Goal: Information Seeking & Learning: Compare options

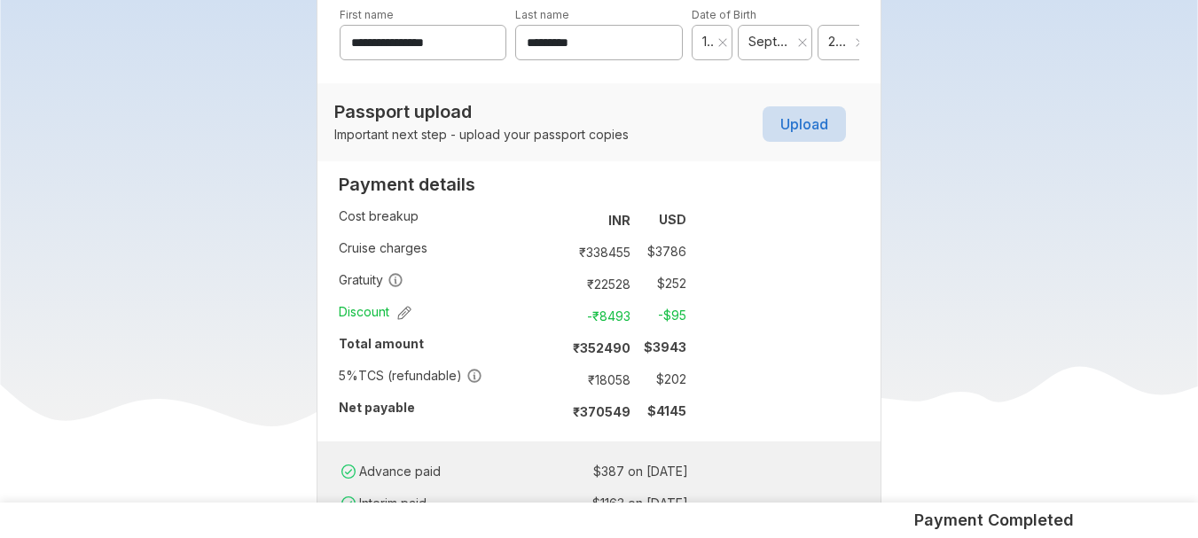
scroll to position [1241, 0]
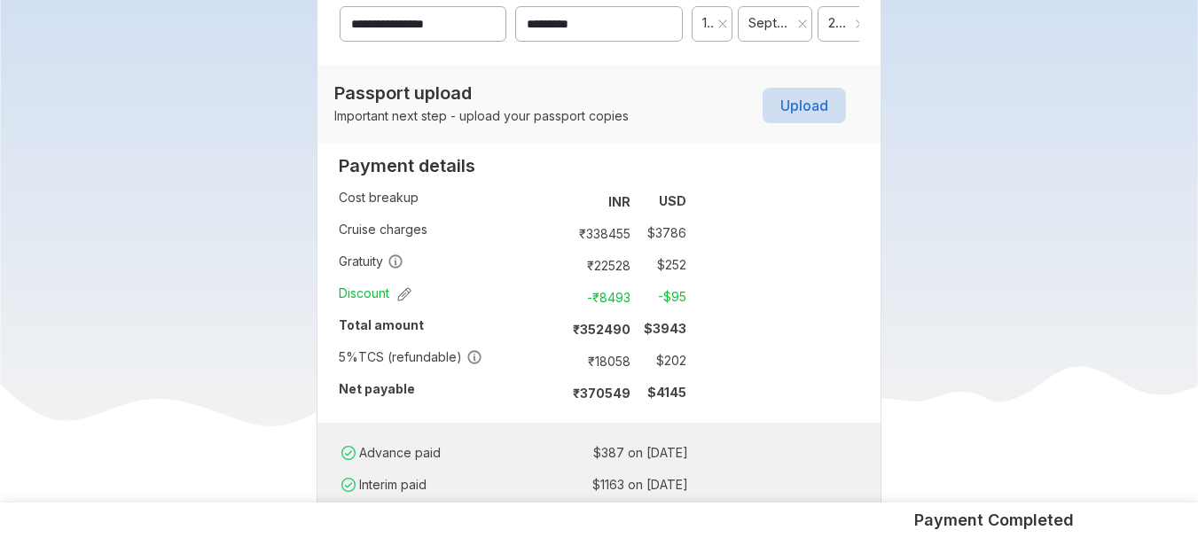
click at [623, 359] on td "₹ 18058" at bounding box center [600, 360] width 74 height 25
copy td "18058"
click at [361, 376] on td "5 % TCS (refundable)" at bounding box center [447, 361] width 216 height 32
click at [713, 315] on div "**********" at bounding box center [599, 90] width 566 height 972
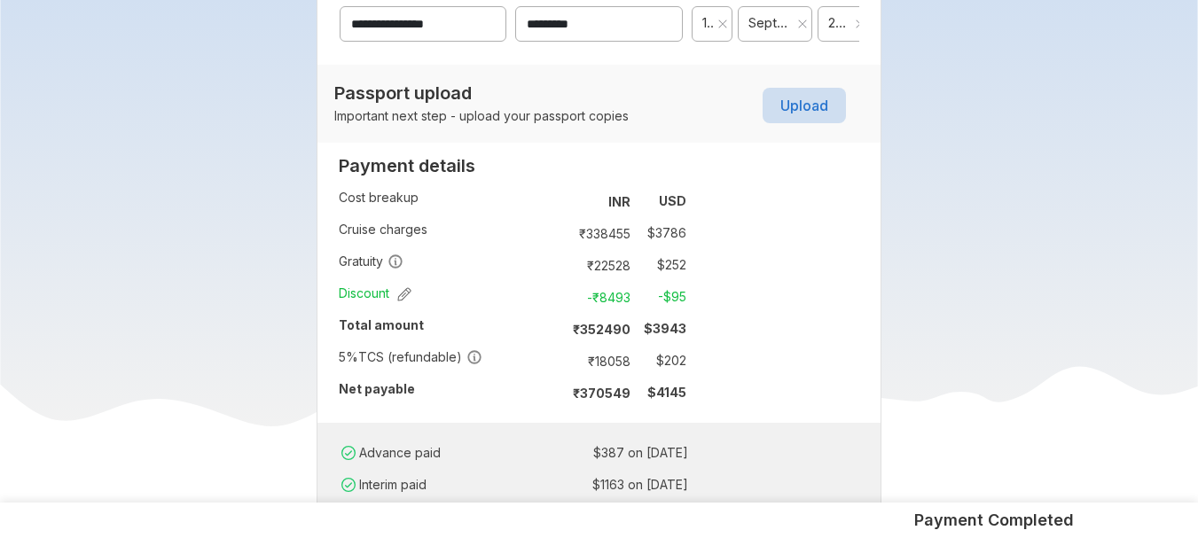
click at [713, 315] on div "**********" at bounding box center [599, 90] width 566 height 972
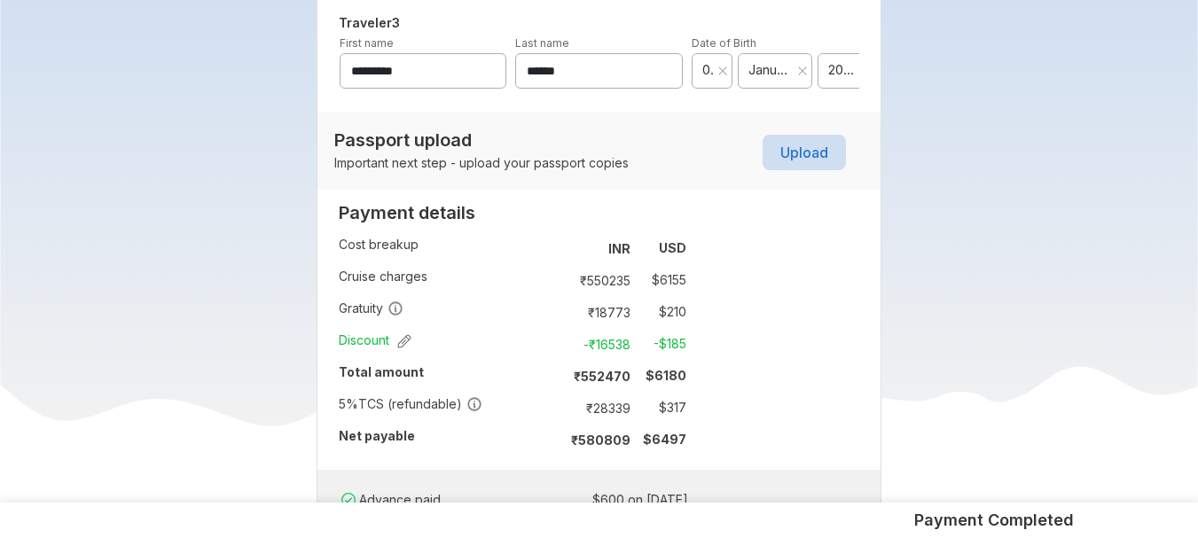
scroll to position [1170, 0]
click at [628, 410] on td "₹ 28339" at bounding box center [600, 406] width 74 height 25
click at [616, 406] on td "₹ 28339" at bounding box center [600, 406] width 74 height 25
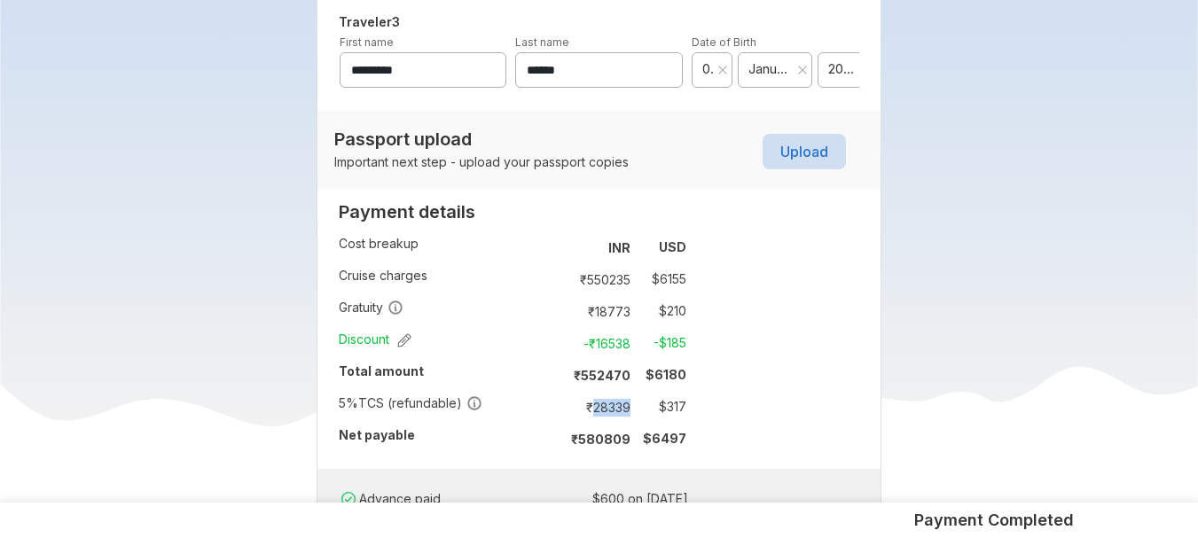
click at [616, 406] on td "₹ 28339" at bounding box center [600, 406] width 74 height 25
copy td "28339"
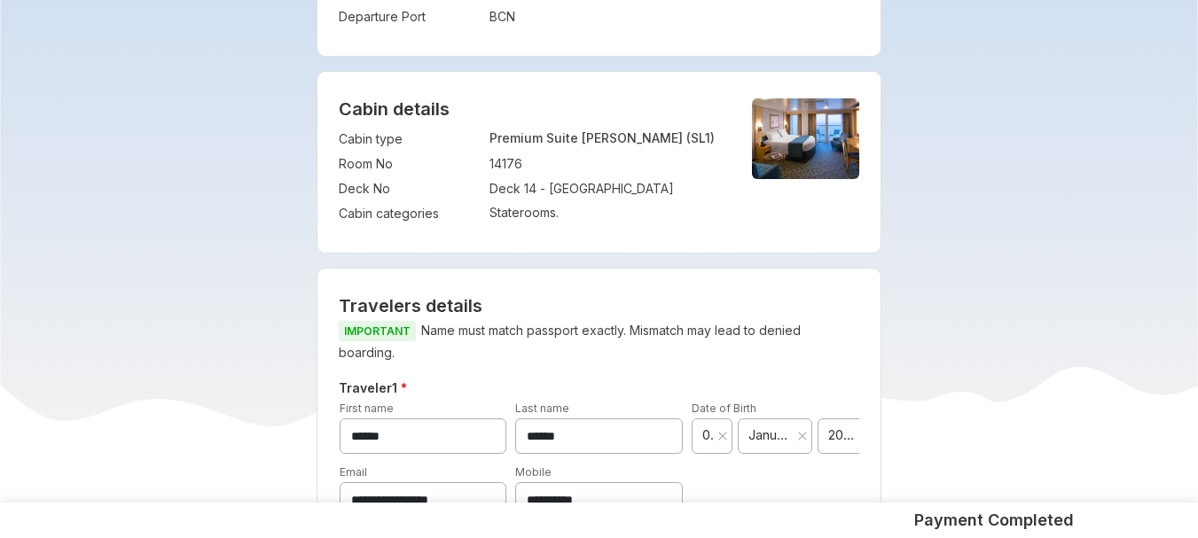
scroll to position [603, 0]
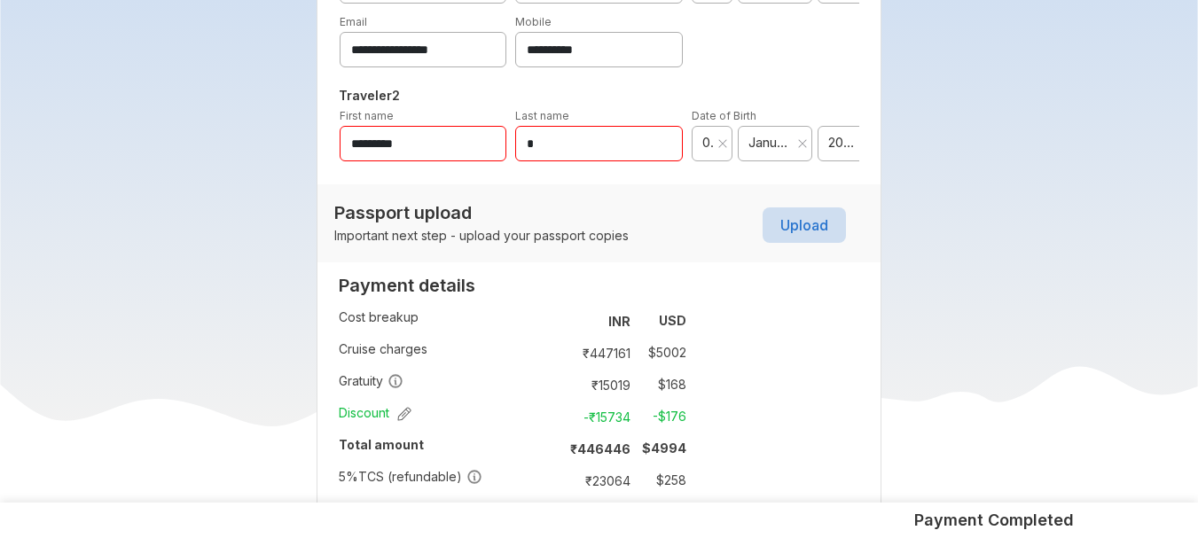
scroll to position [1064, 0]
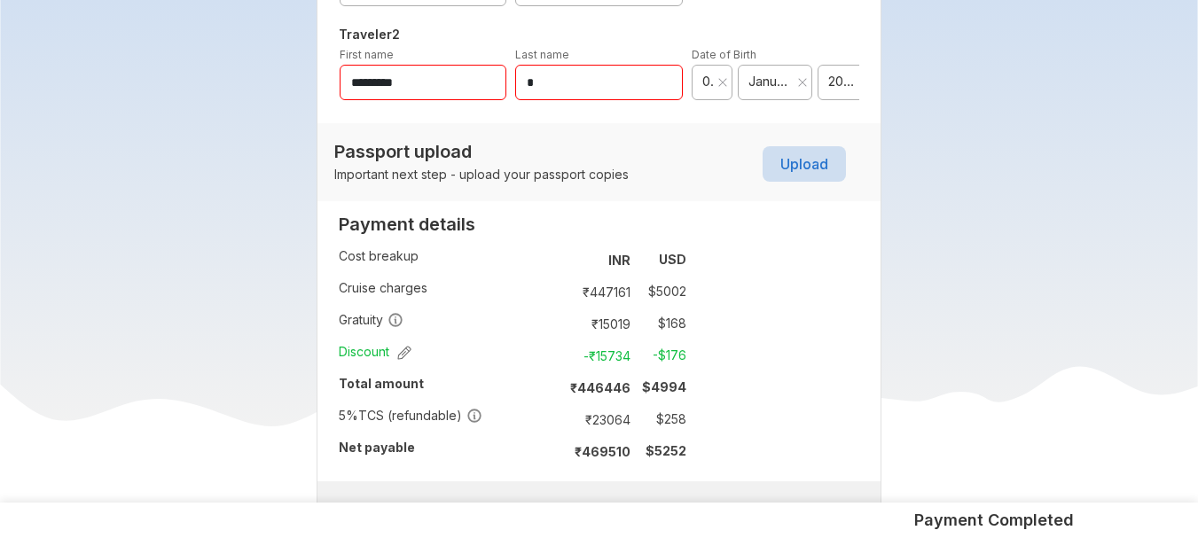
click at [611, 426] on td "₹ 23064" at bounding box center [600, 419] width 74 height 25
copy td "23064"
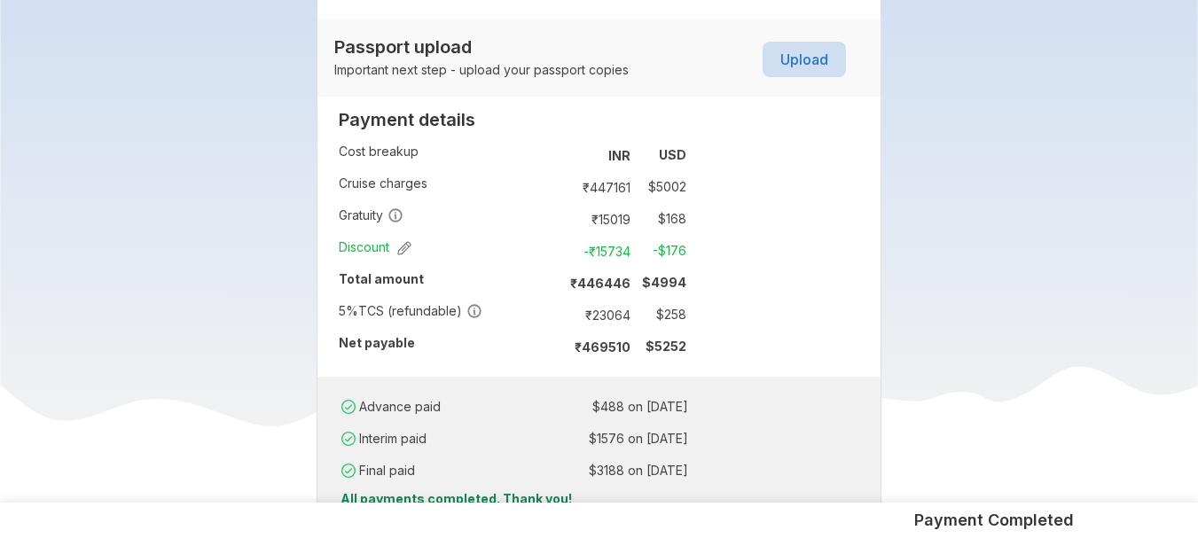
scroll to position [1170, 0]
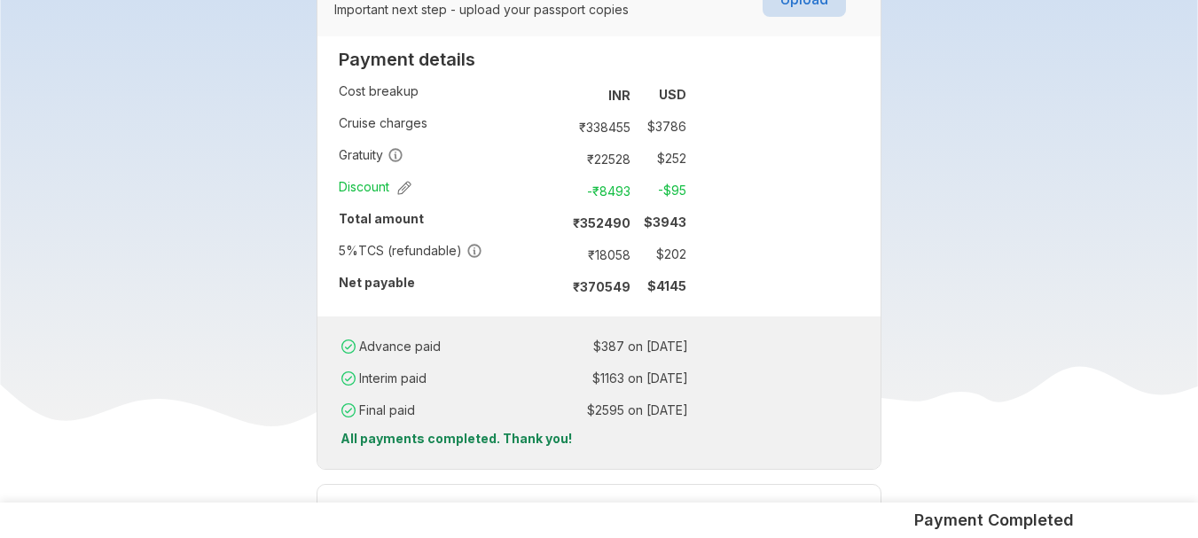
scroll to position [1312, 0]
